Goal: Task Accomplishment & Management: Use online tool/utility

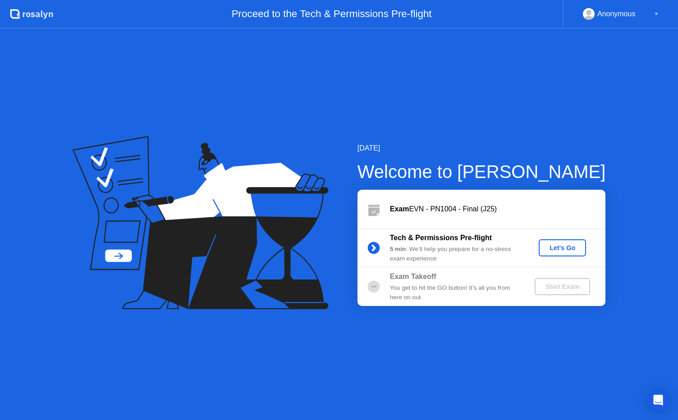
click at [556, 248] on div "Let's Go" at bounding box center [562, 247] width 40 height 7
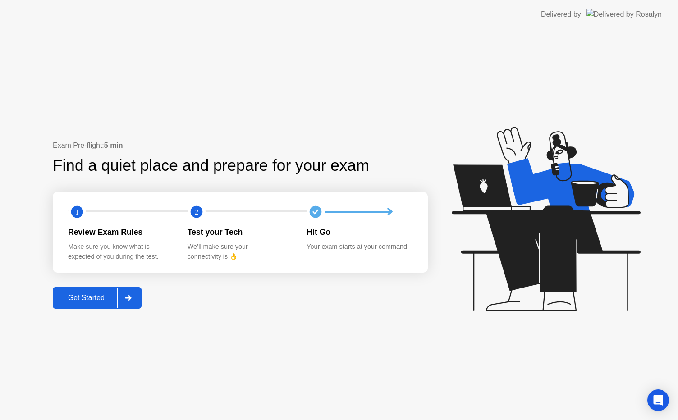
click at [85, 306] on button "Get Started" at bounding box center [97, 298] width 89 height 22
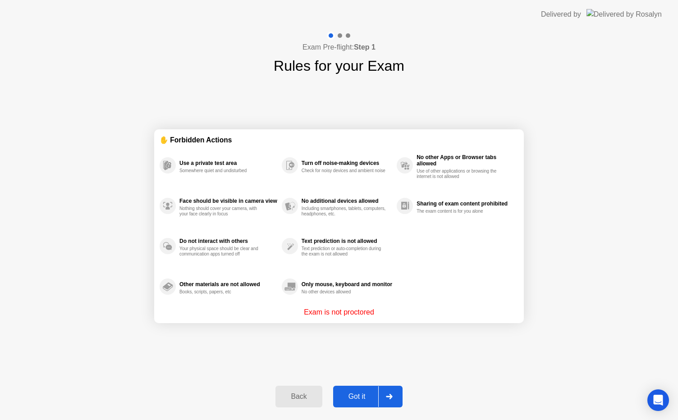
click at [354, 393] on div "Got it" at bounding box center [357, 397] width 42 height 8
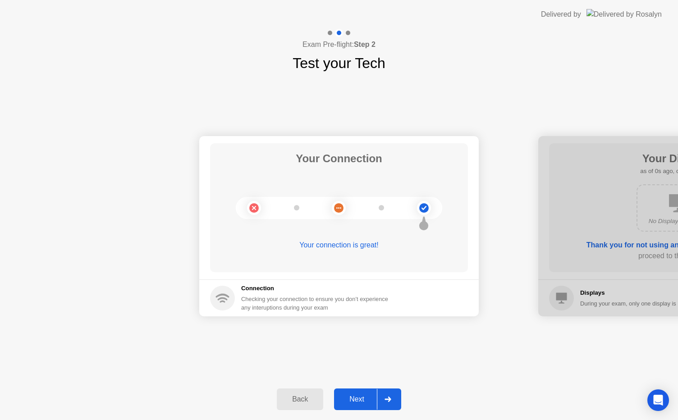
click at [361, 404] on div "Next" at bounding box center [357, 399] width 40 height 8
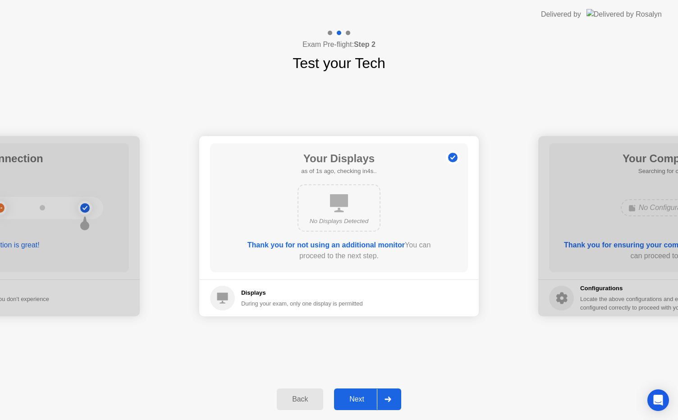
click at [361, 403] on div "Next" at bounding box center [357, 399] width 40 height 8
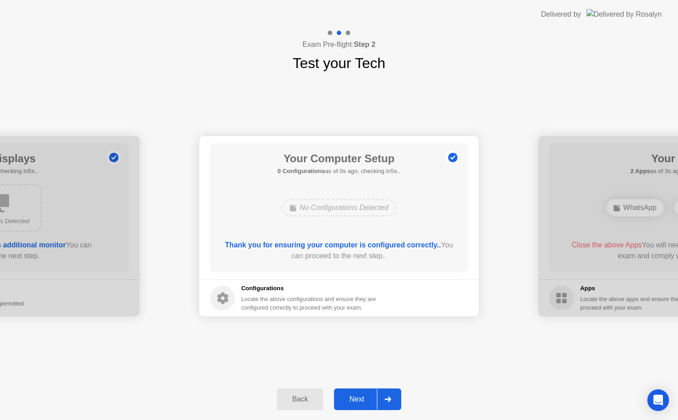
click at [358, 393] on button "Next" at bounding box center [367, 400] width 67 height 22
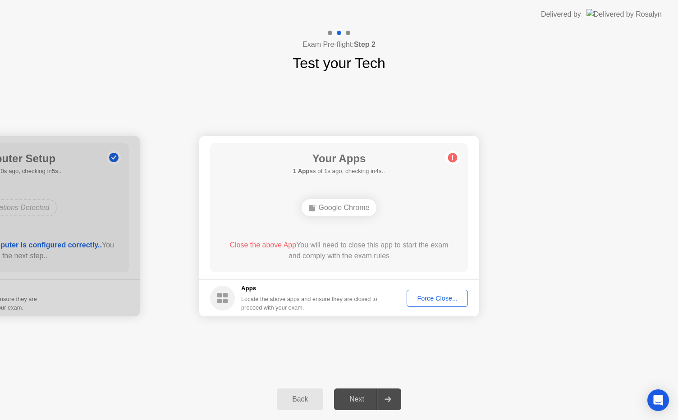
click at [430, 300] on div "Force Close..." at bounding box center [437, 298] width 55 height 7
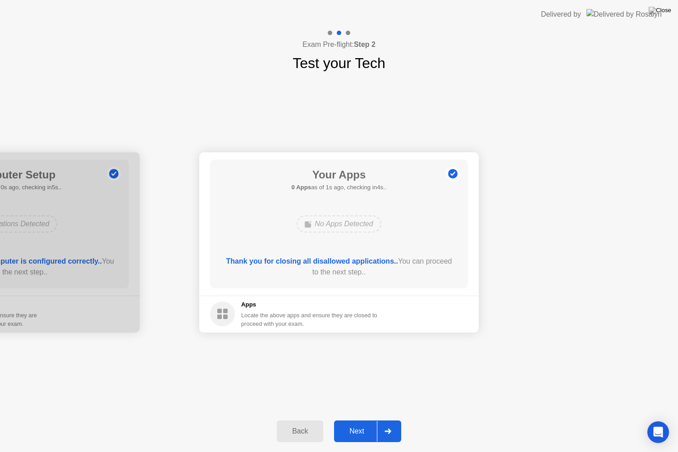
click at [356, 420] on div "Next" at bounding box center [357, 431] width 40 height 8
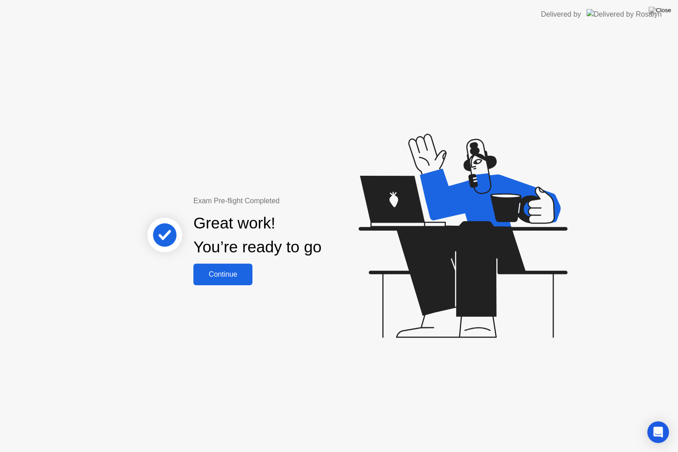
click at [222, 264] on button "Continue" at bounding box center [222, 275] width 59 height 22
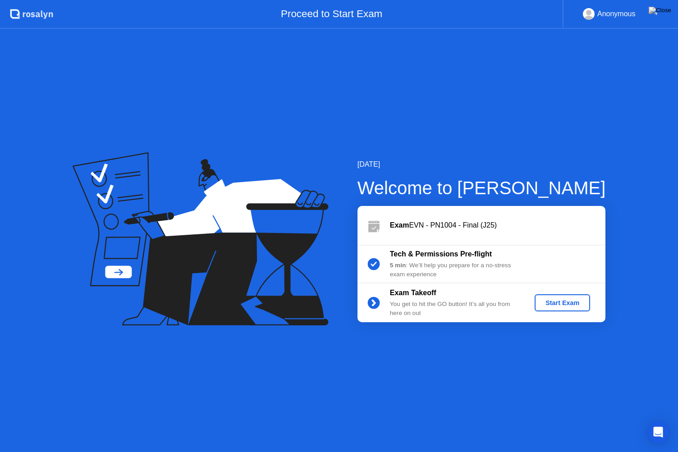
click at [548, 301] on div "Start Exam" at bounding box center [562, 302] width 48 height 7
